Goal: Information Seeking & Learning: Learn about a topic

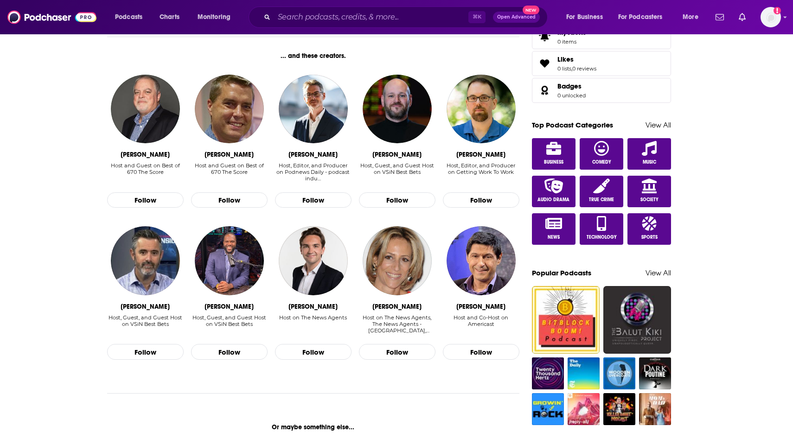
scroll to position [417, 0]
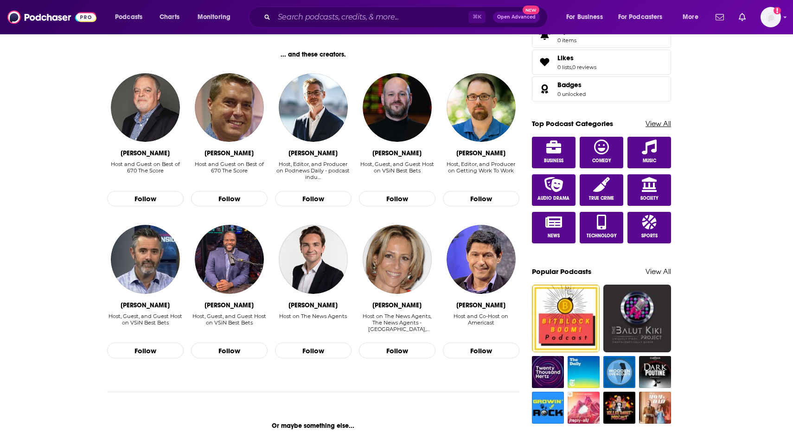
click at [662, 126] on link "View All" at bounding box center [659, 123] width 26 height 9
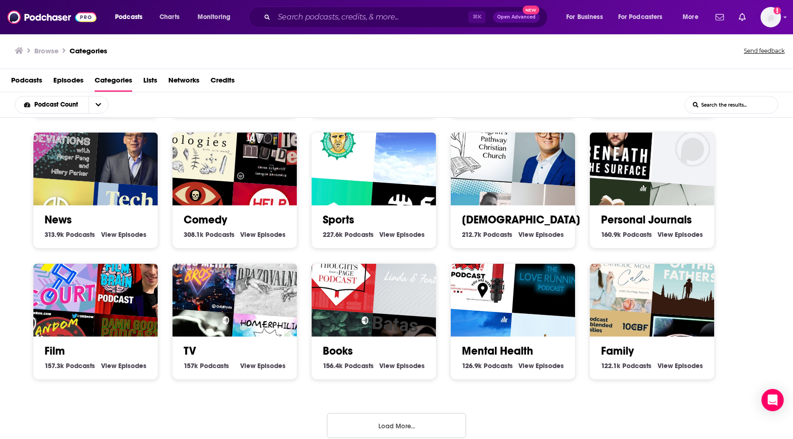
scroll to position [270, 0]
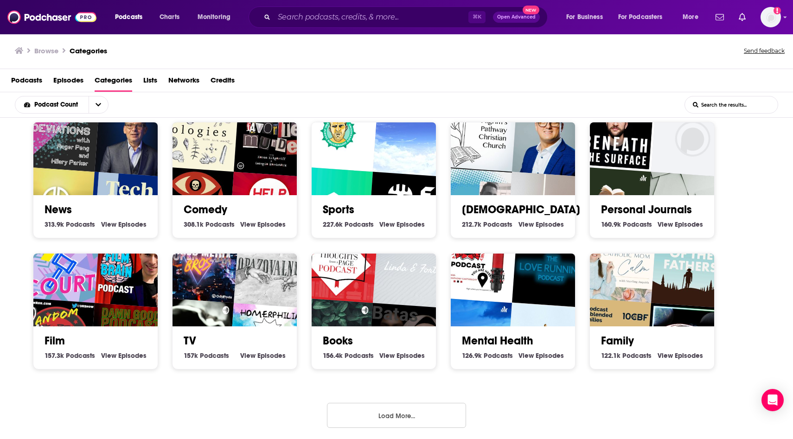
drag, startPoint x: 404, startPoint y: 413, endPoint x: 440, endPoint y: 406, distance: 36.8
click at [405, 412] on button "Load More..." at bounding box center [396, 415] width 139 height 25
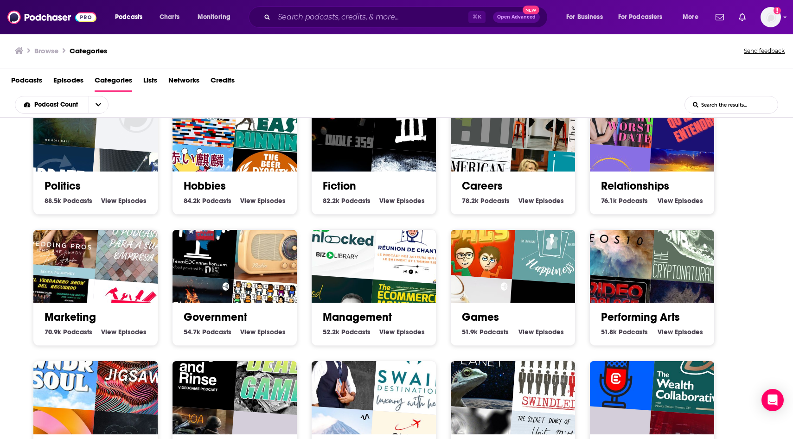
scroll to position [689, 0]
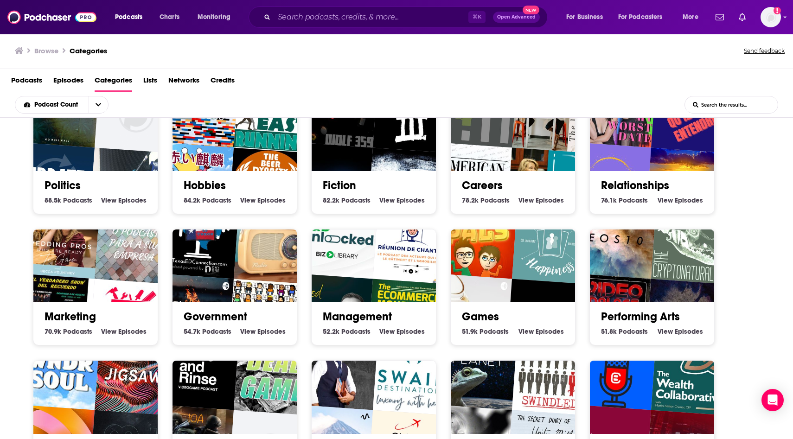
click at [80, 174] on div "Politics 88.5k Politics Podcasts View Politics Episodes" at bounding box center [96, 188] width 110 height 35
click at [100, 180] on h2 "Politics" at bounding box center [96, 186] width 102 height 14
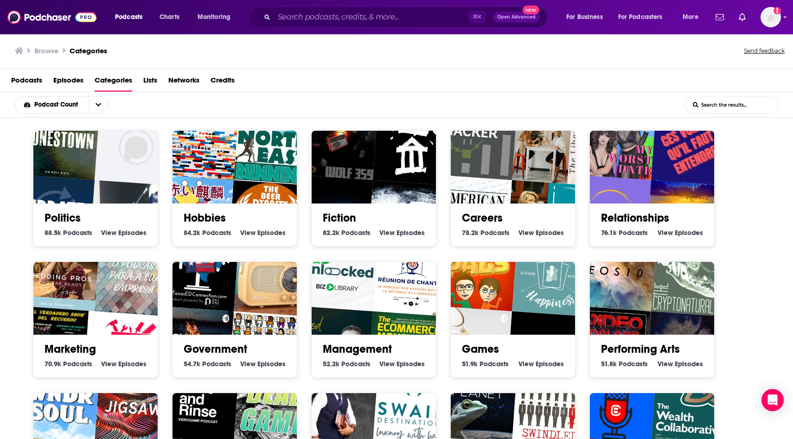
scroll to position [630, 0]
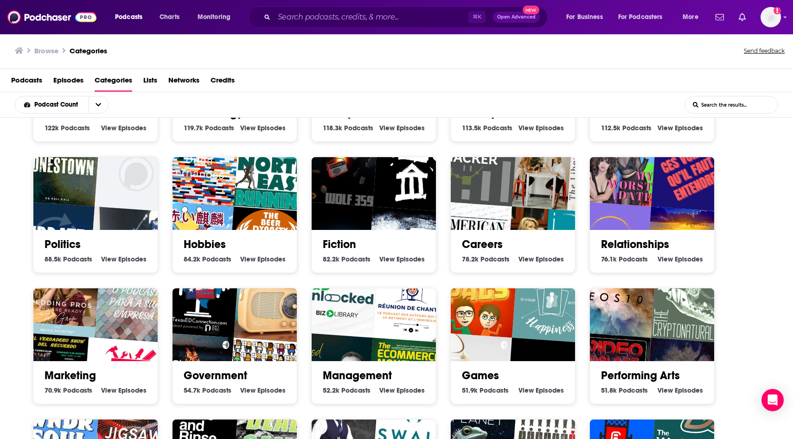
click at [124, 258] on span "Episodes" at bounding box center [132, 259] width 28 height 8
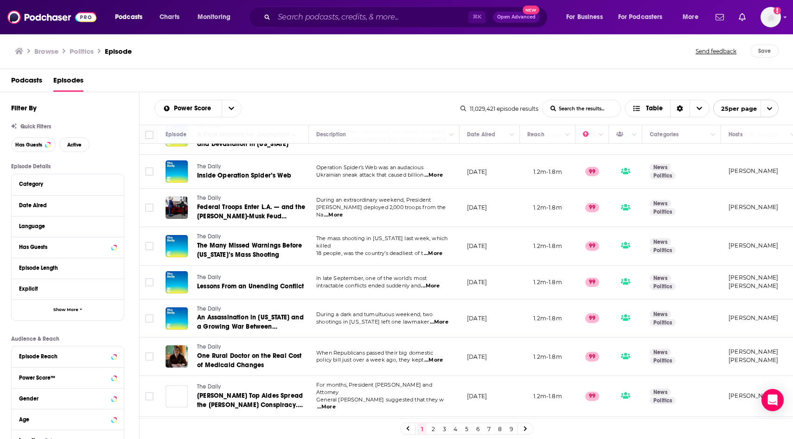
scroll to position [85, 0]
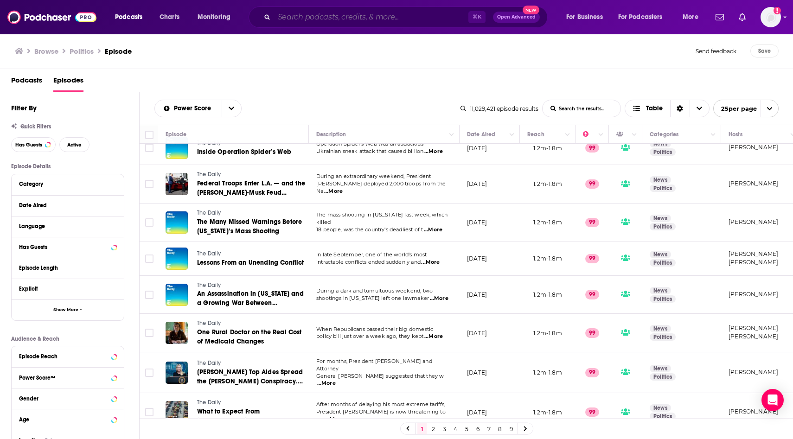
click at [347, 21] on input "Search podcasts, credits, & more..." at bounding box center [371, 17] width 194 height 15
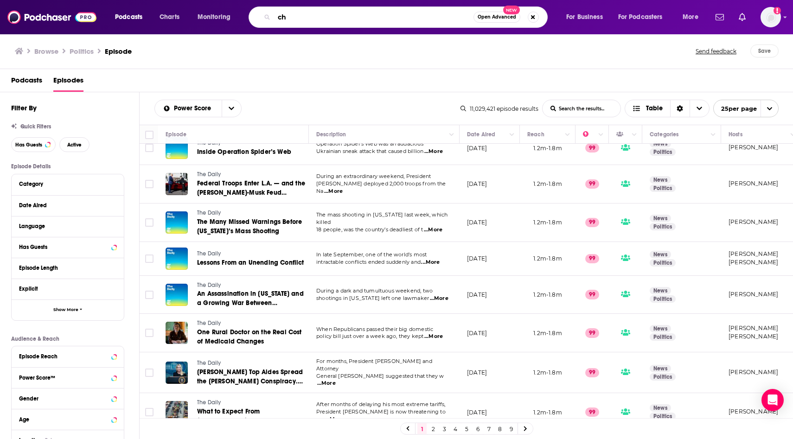
type input "c"
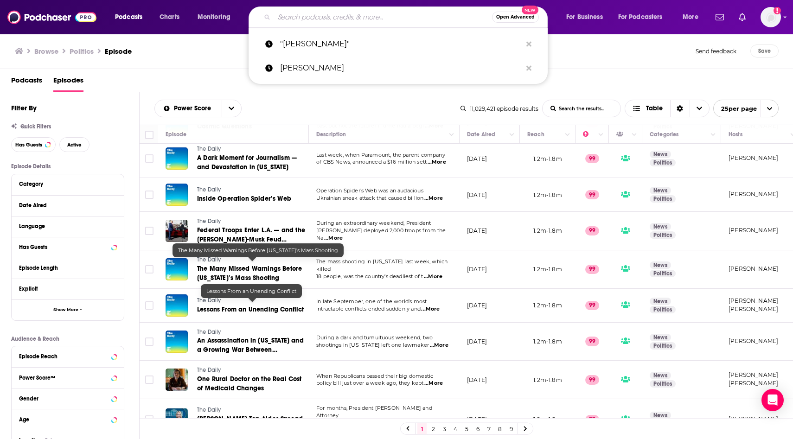
scroll to position [32, 0]
